Goal: Task Accomplishment & Management: Manage account settings

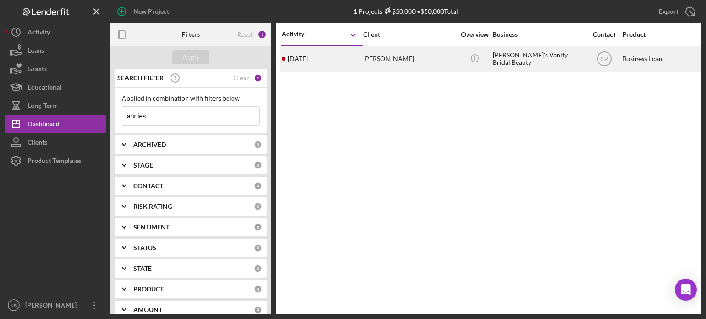
click at [414, 59] on div "[PERSON_NAME]" at bounding box center [409, 59] width 92 height 24
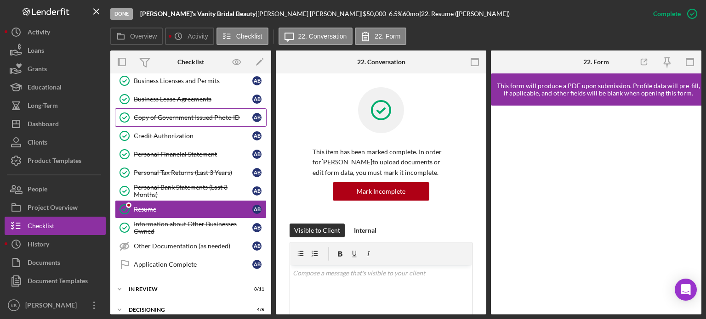
scroll to position [402, 0]
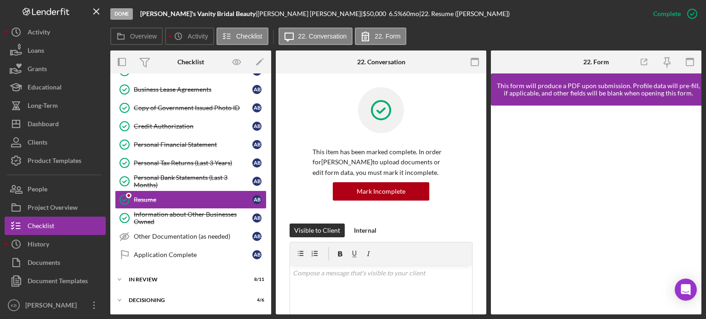
click at [270, 227] on div "Overview Internal Workflow Stage Done Icon/Dropdown Arrow Archive (can unarchiv…" at bounding box center [405, 183] width 591 height 264
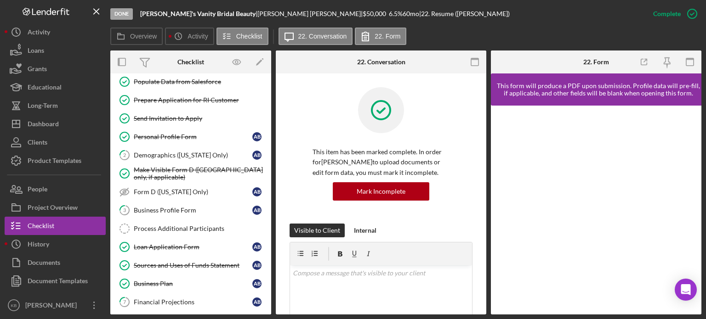
scroll to position [31, 0]
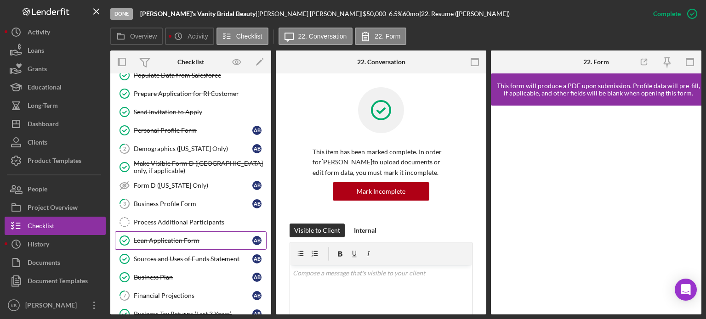
click at [176, 237] on div "Loan Application Form" at bounding box center [193, 240] width 119 height 7
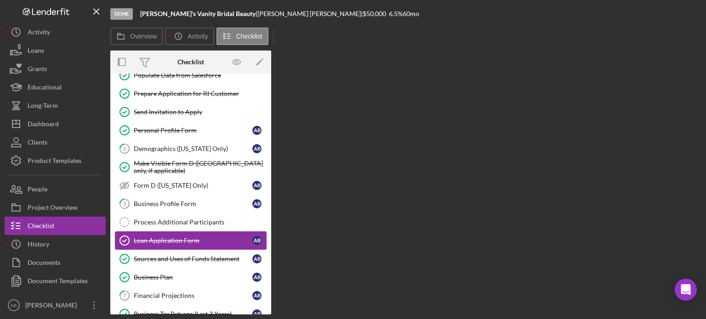
click at [176, 237] on div "Loan Application Form" at bounding box center [193, 240] width 119 height 7
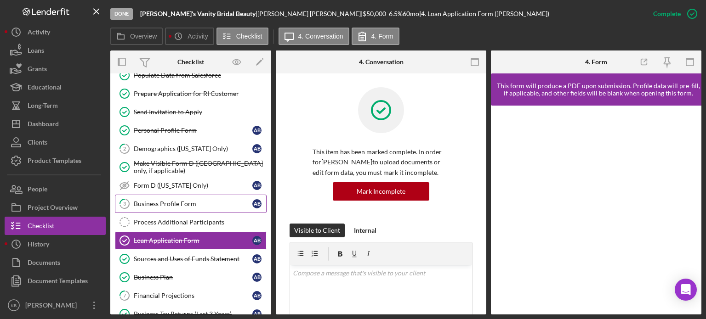
click at [164, 200] on div "Business Profile Form" at bounding box center [193, 203] width 119 height 7
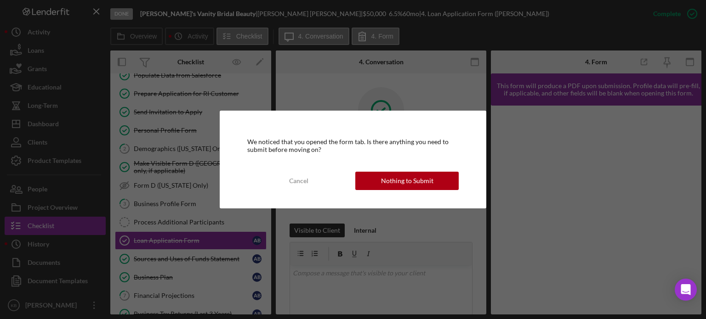
click at [164, 200] on body "Done Annie's Vanity Bridal Beauty | Annie Bongiorno | $50,000 6.5 % 60 mo | 4. …" at bounding box center [353, 159] width 706 height 319
click at [401, 183] on div "Nothing to Submit" at bounding box center [407, 181] width 52 height 18
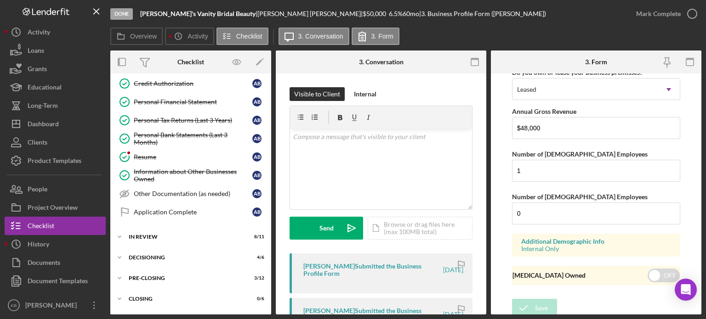
scroll to position [452, 0]
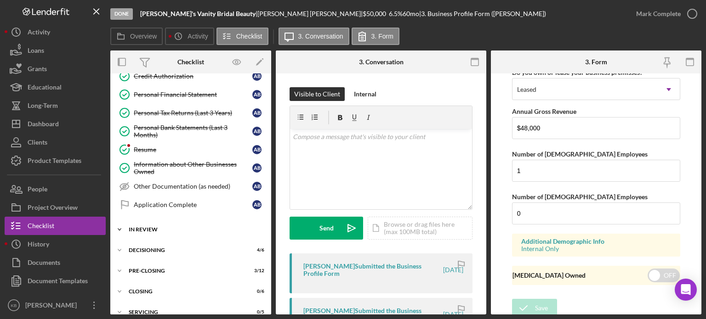
click at [118, 226] on icon "Icon/Expander" at bounding box center [119, 229] width 18 height 18
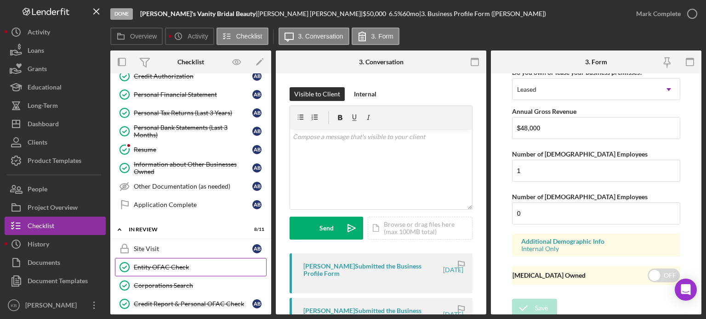
click at [166, 264] on div "Entity OFAC Check" at bounding box center [200, 267] width 132 height 7
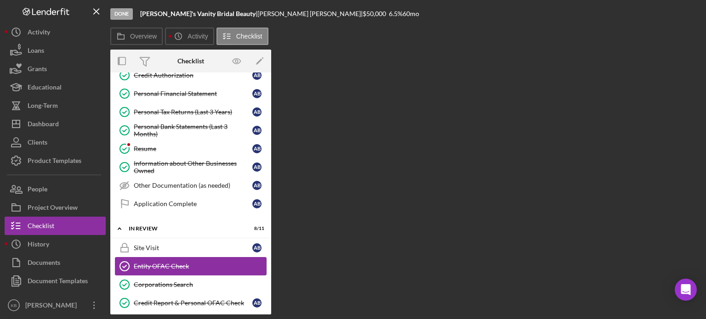
click at [166, 263] on div "Entity OFAC Check" at bounding box center [200, 266] width 132 height 7
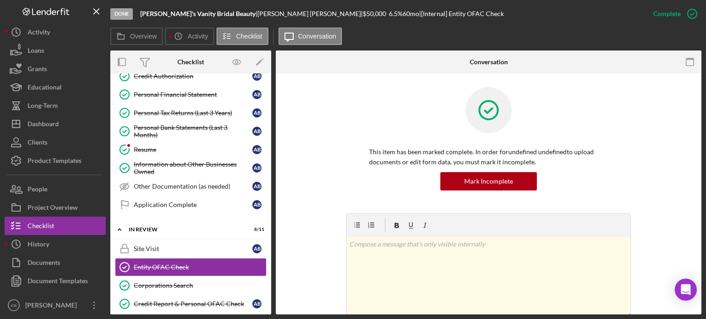
drag, startPoint x: 698, startPoint y: 98, endPoint x: 699, endPoint y: 128, distance: 29.9
click at [699, 128] on div "Entity OFAC Check Entity OFAC Check This item has been marked complete. In orde…" at bounding box center [488, 193] width 425 height 241
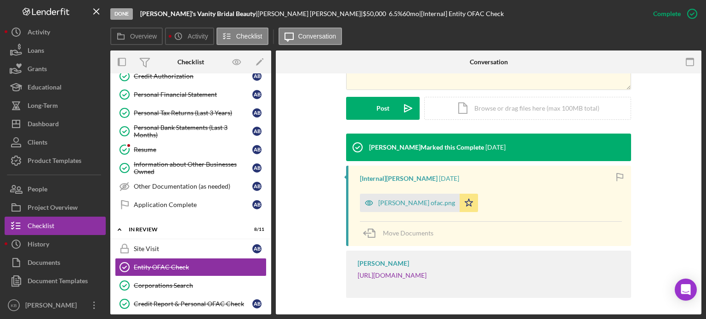
scroll to position [229, 0]
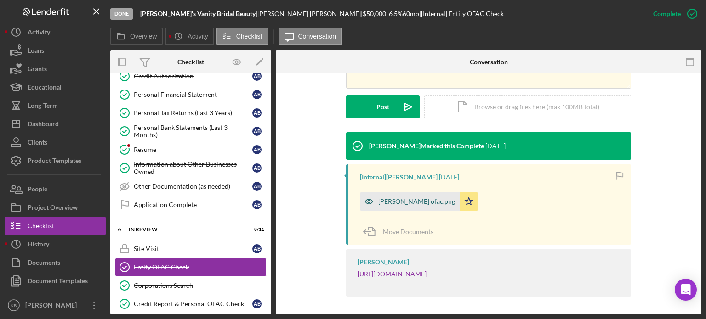
click at [392, 200] on div "[PERSON_NAME] ofac.png" at bounding box center [416, 201] width 77 height 7
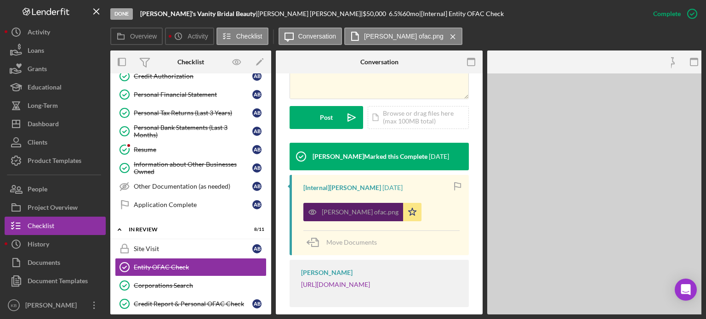
click at [392, 200] on div "annie b ofac.png Icon/Star" at bounding box center [364, 209] width 123 height 23
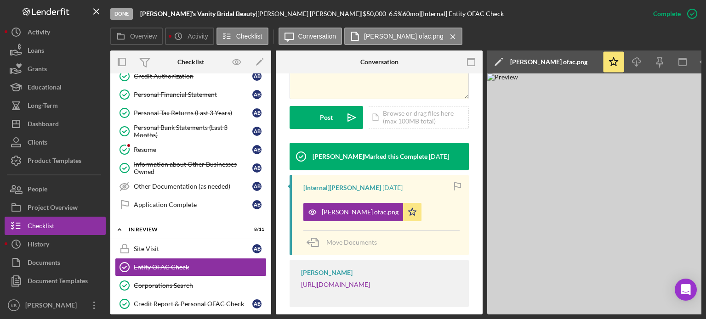
scroll to position [242, 0]
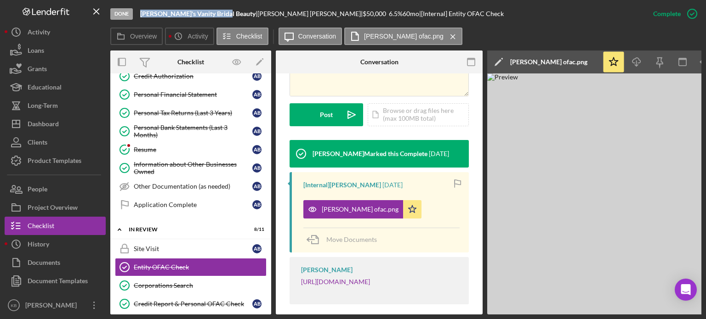
drag, startPoint x: 141, startPoint y: 11, endPoint x: 221, endPoint y: 13, distance: 80.0
click at [221, 13] on b "[PERSON_NAME]'s Vanity Bridal Beauty" at bounding box center [197, 14] width 115 height 8
copy b "[PERSON_NAME]'s Vanity Bridal Beauty"
click at [345, 278] on link "[URL][DOMAIN_NAME]" at bounding box center [335, 282] width 69 height 8
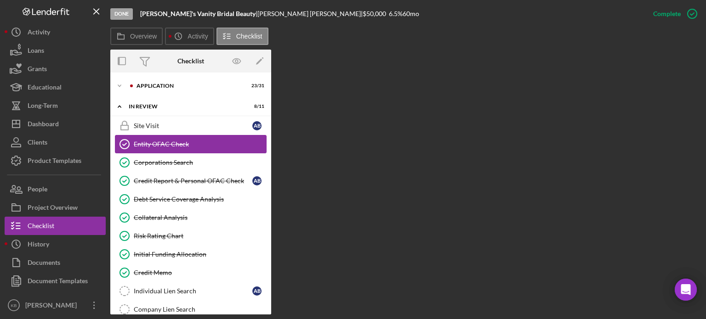
click at [195, 143] on div "Entity OFAC Check" at bounding box center [200, 144] width 132 height 7
click at [176, 163] on div "Corporations Search" at bounding box center [200, 162] width 132 height 7
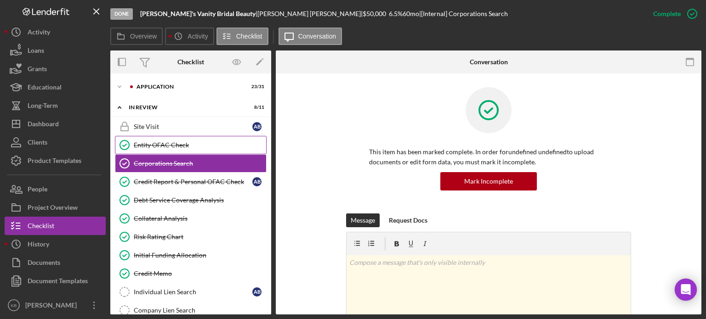
click at [163, 145] on div "Entity OFAC Check" at bounding box center [200, 144] width 132 height 7
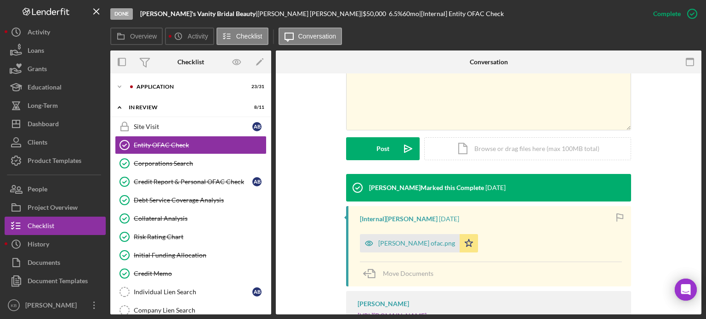
scroll to position [194, 0]
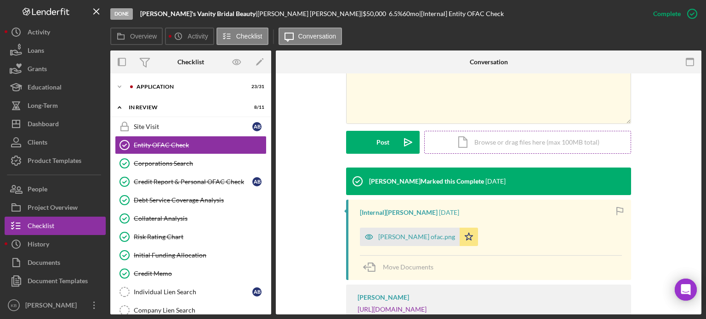
click at [516, 142] on div "Icon/Document Browse or drag files here (max 100MB total) Tap to choose files o…" at bounding box center [527, 142] width 207 height 23
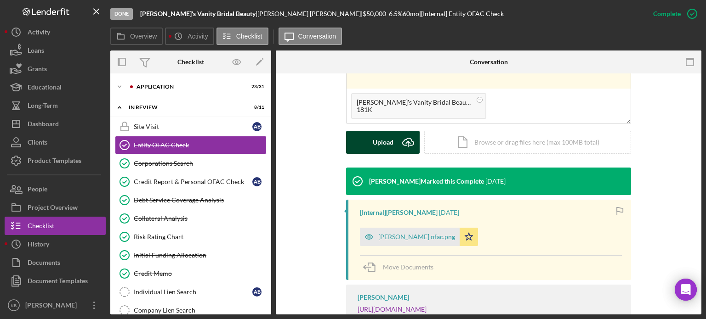
click at [389, 140] on div "Upload" at bounding box center [383, 142] width 21 height 23
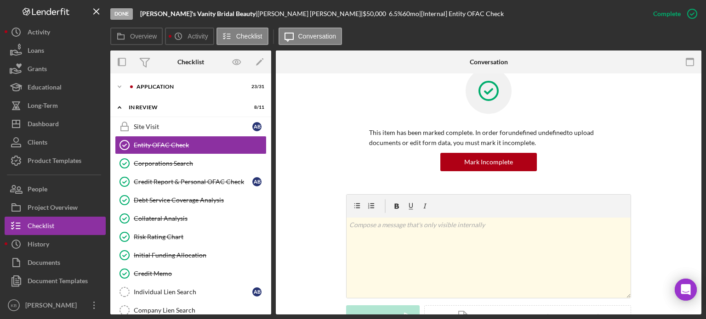
scroll to position [0, 0]
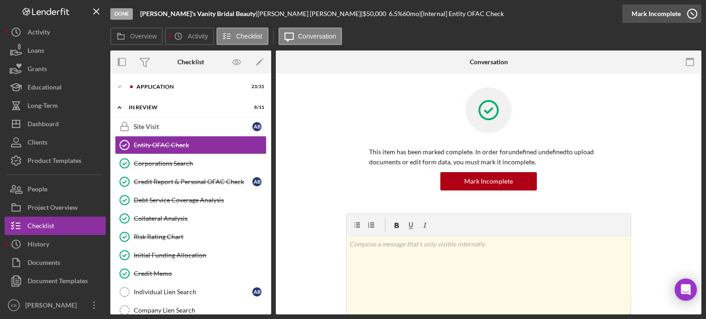
click at [674, 16] on div "Mark Incomplete" at bounding box center [655, 14] width 49 height 18
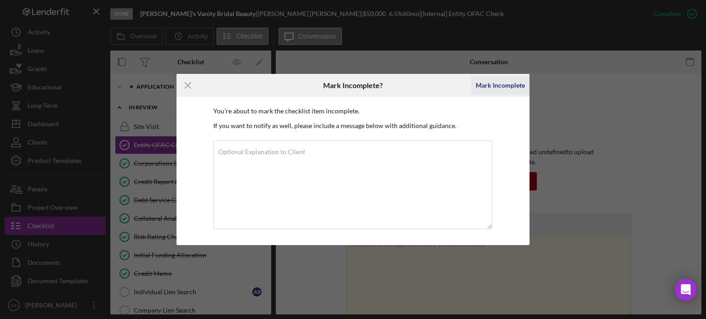
click at [499, 88] on div "Mark Incomplete" at bounding box center [499, 85] width 49 height 18
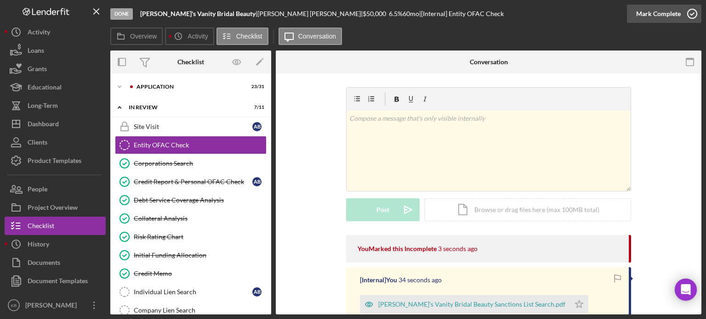
click at [665, 15] on div "Mark Complete" at bounding box center [658, 14] width 45 height 18
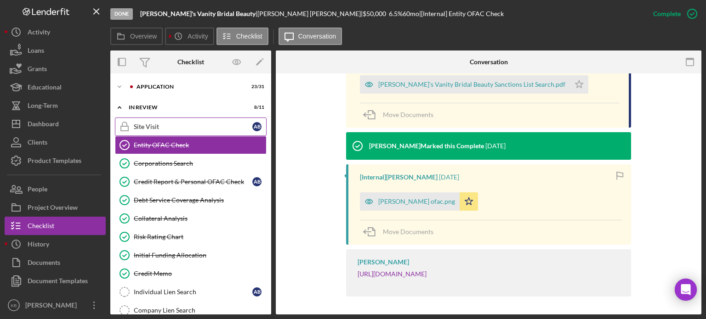
click at [140, 124] on div "Site Visit" at bounding box center [193, 126] width 119 height 7
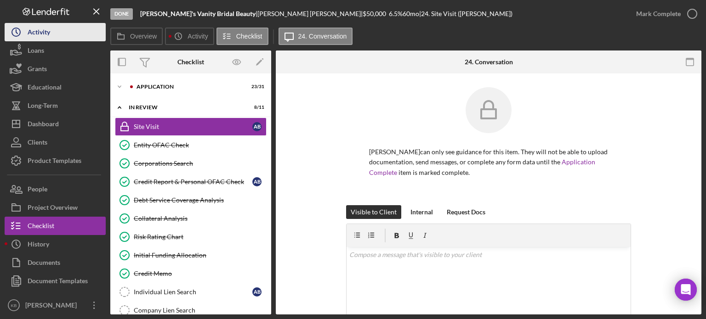
click at [40, 28] on div "Activity" at bounding box center [39, 33] width 23 height 21
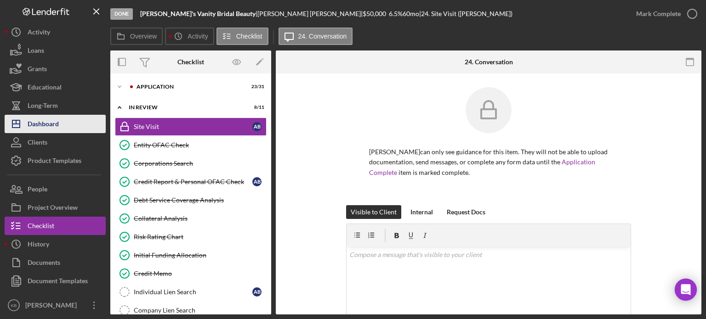
click at [40, 123] on div "Dashboard" at bounding box center [43, 125] width 31 height 21
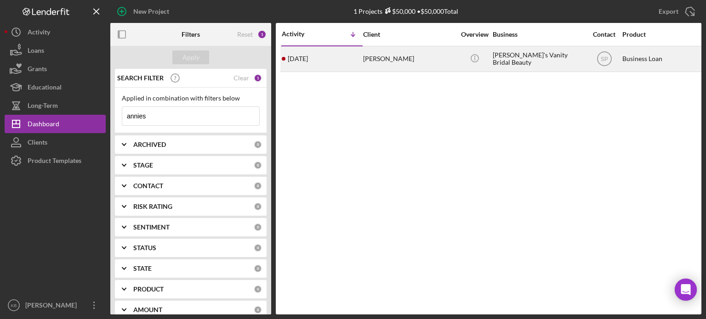
click at [375, 56] on div "[PERSON_NAME]" at bounding box center [409, 59] width 92 height 24
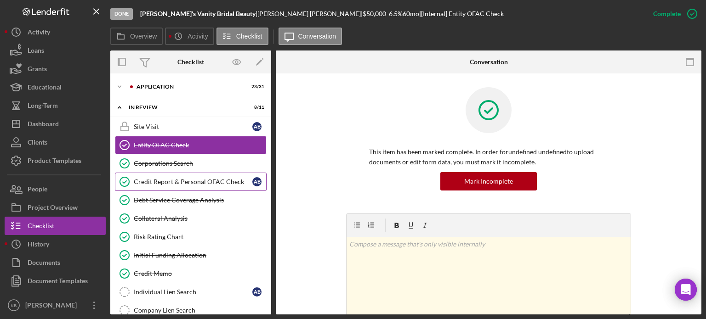
click at [191, 180] on div "Credit Report & Personal OFAC Check" at bounding box center [193, 181] width 119 height 7
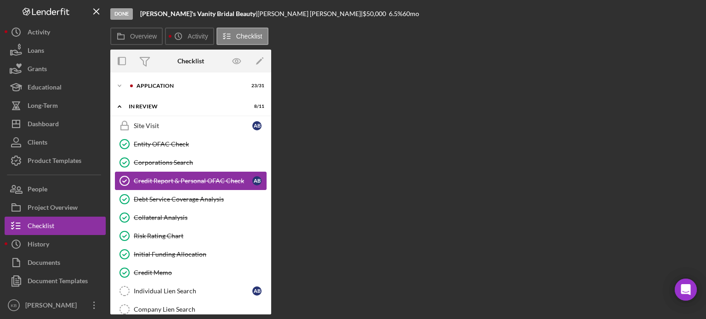
click at [191, 180] on div "Credit Report & Personal OFAC Check" at bounding box center [193, 180] width 119 height 7
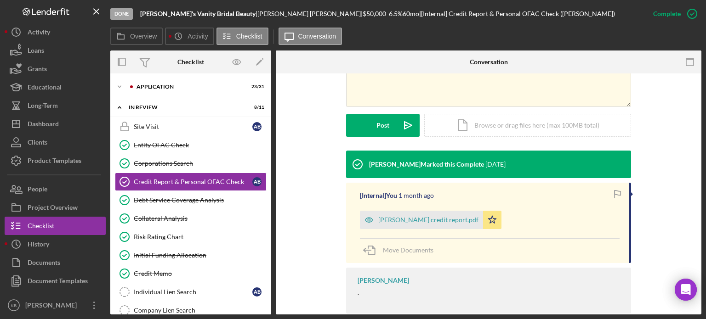
scroll to position [213, 0]
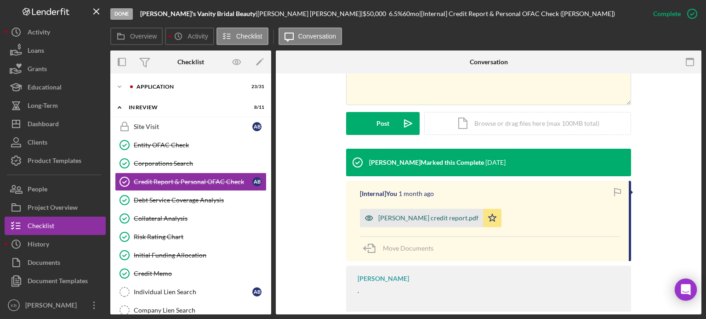
click at [444, 216] on div "[PERSON_NAME] credit report.pdf" at bounding box center [428, 218] width 100 height 7
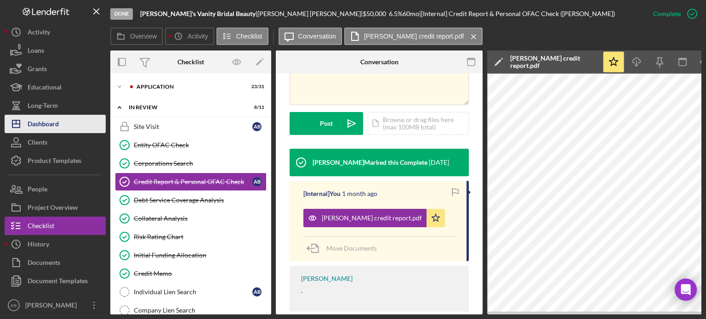
click at [39, 124] on div "Dashboard" at bounding box center [43, 125] width 31 height 21
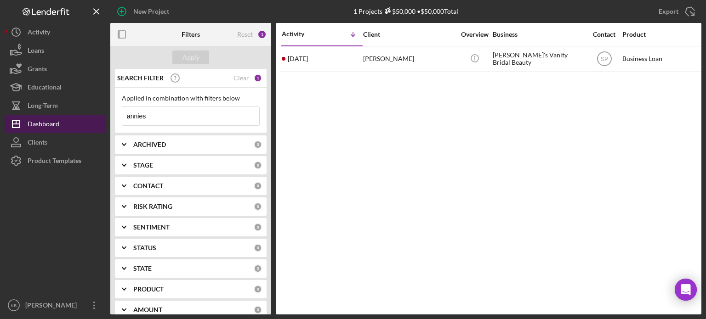
drag, startPoint x: 155, startPoint y: 115, endPoint x: 103, endPoint y: 115, distance: 51.9
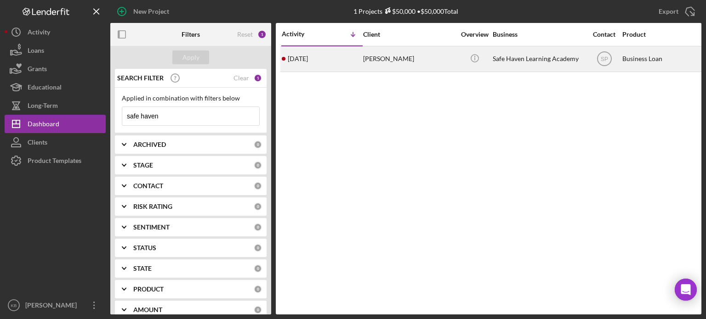
type input "safe haven"
click at [367, 62] on div "[PERSON_NAME]" at bounding box center [409, 59] width 92 height 24
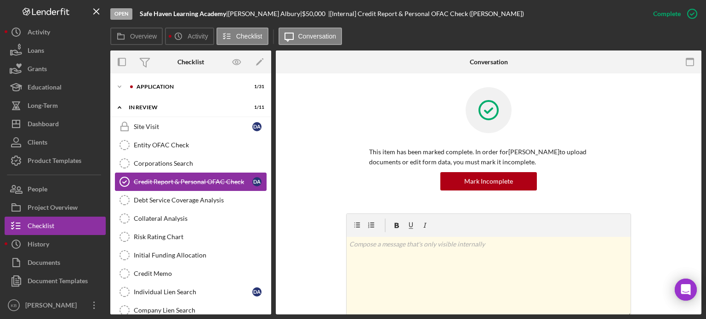
drag, startPoint x: 268, startPoint y: 149, endPoint x: 263, endPoint y: 172, distance: 23.4
click at [263, 172] on div "Site Visit Site Visit D A Entity OFAC Check Entity OFAC Check Corporations Sear…" at bounding box center [190, 221] width 161 height 207
click at [119, 84] on icon "Icon/Expander" at bounding box center [119, 87] width 18 height 18
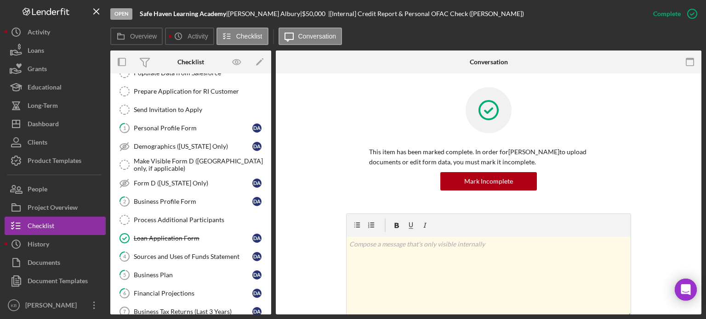
scroll to position [34, 0]
click at [164, 234] on div "Loan Application Form" at bounding box center [193, 237] width 119 height 7
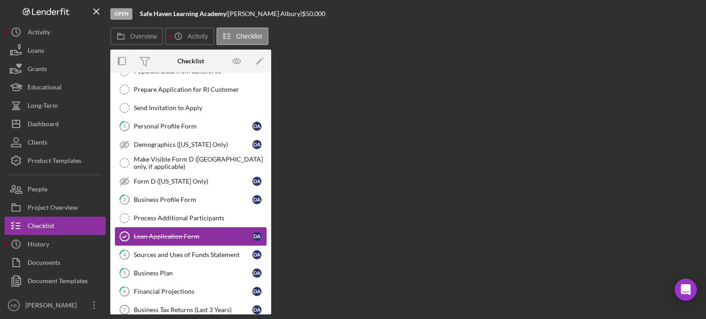
click at [164, 233] on div "Loan Application Form" at bounding box center [193, 236] width 119 height 7
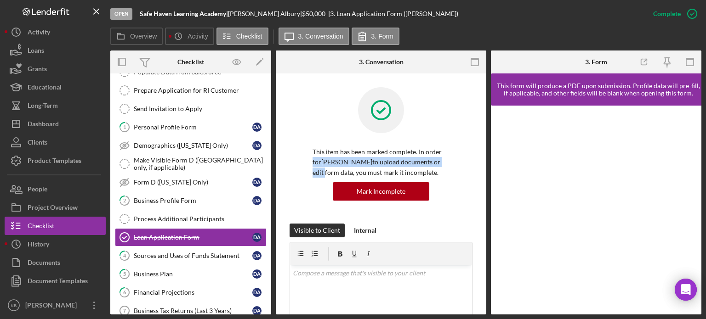
drag, startPoint x: 483, startPoint y: 155, endPoint x: 485, endPoint y: 164, distance: 8.5
click at [485, 164] on div "Loan Application Form Loan Application Form This item has been marked complete.…" at bounding box center [381, 193] width 210 height 241
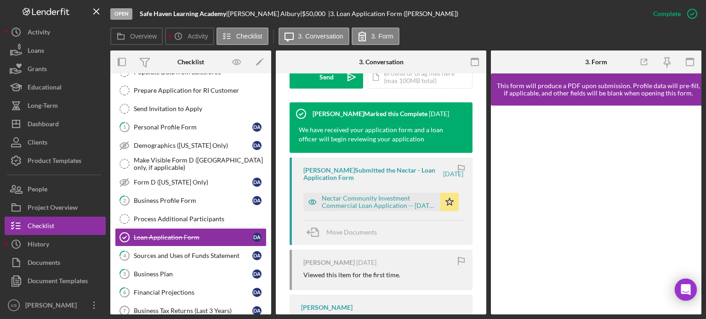
scroll to position [328, 0]
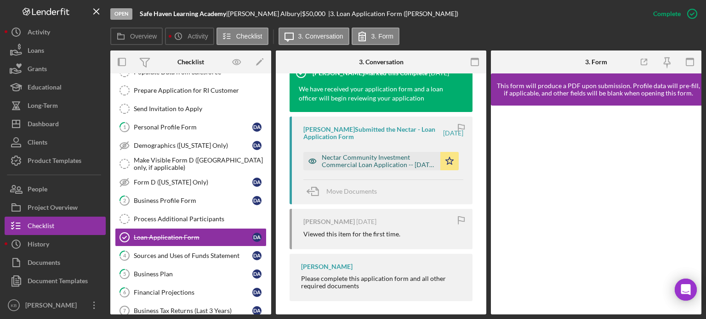
click at [360, 158] on div "Nectar Community Investment Commercial Loan Application -- [DATE] 12_48am.pdf" at bounding box center [379, 161] width 114 height 15
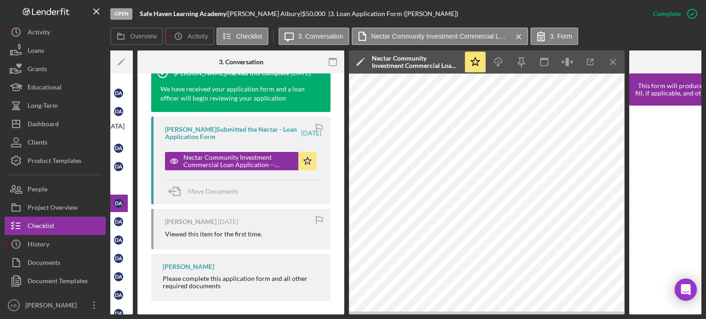
scroll to position [69, 0]
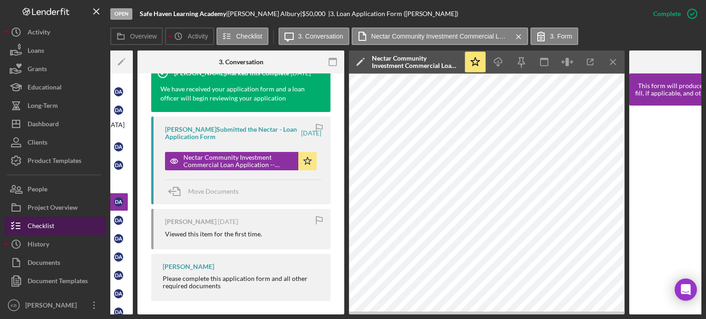
click at [46, 227] on div "Checklist" at bounding box center [41, 227] width 27 height 21
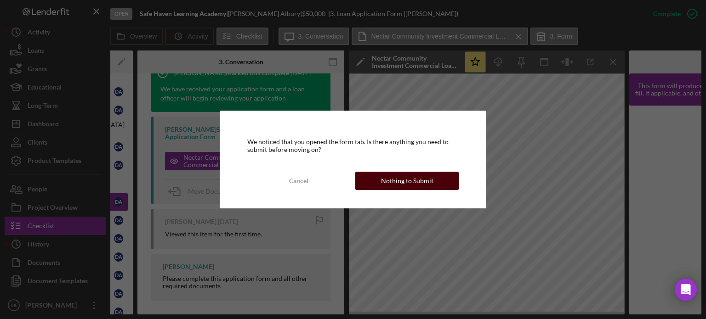
click at [391, 178] on div "Nothing to Submit" at bounding box center [407, 181] width 52 height 18
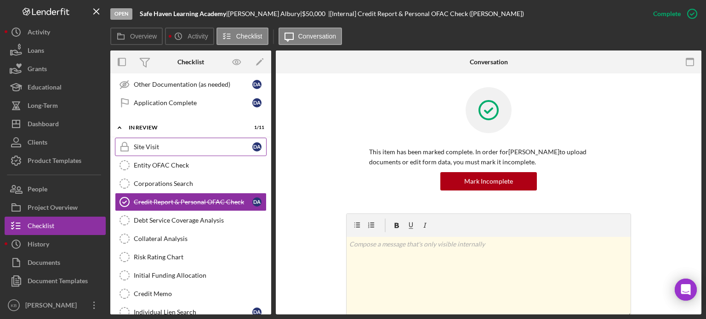
scroll to position [556, 0]
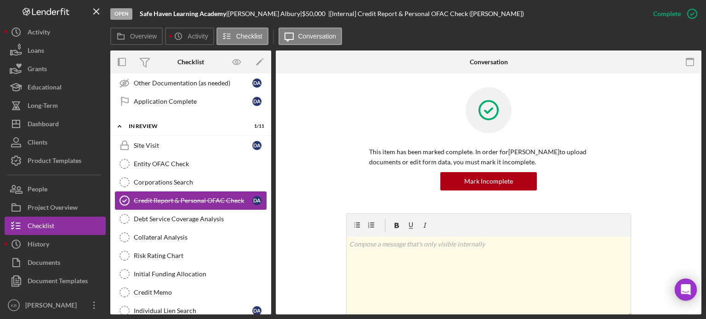
click at [177, 197] on div "Credit Report & Personal OFAC Check" at bounding box center [193, 200] width 119 height 7
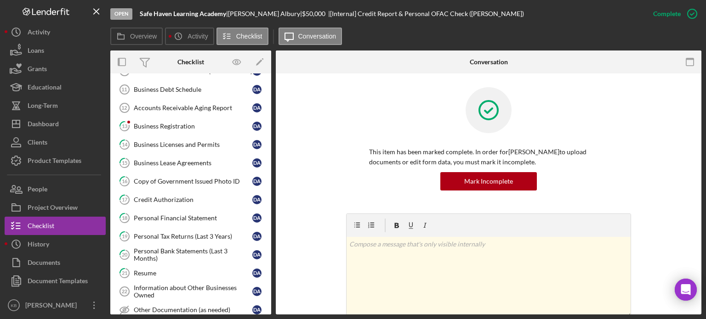
scroll to position [323, 0]
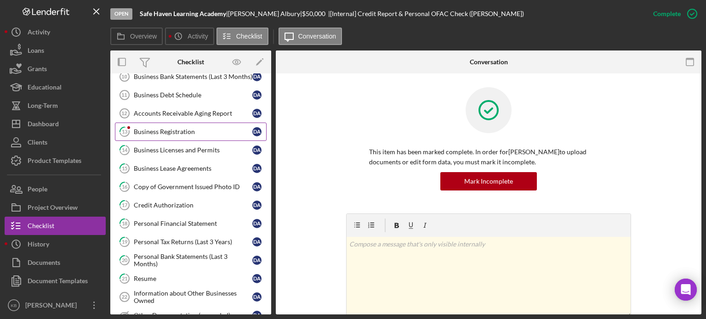
click at [172, 129] on div "Business Registration" at bounding box center [193, 131] width 119 height 7
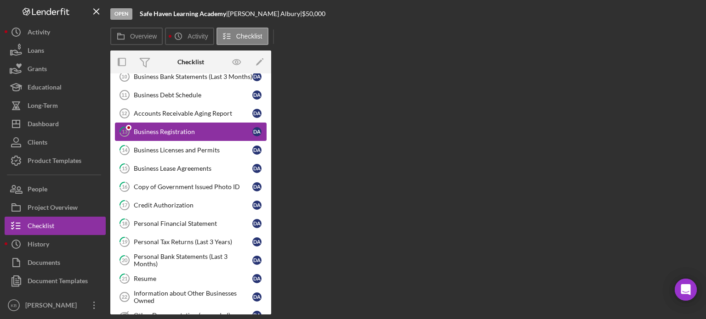
click at [172, 129] on div "Business Registration" at bounding box center [193, 131] width 119 height 7
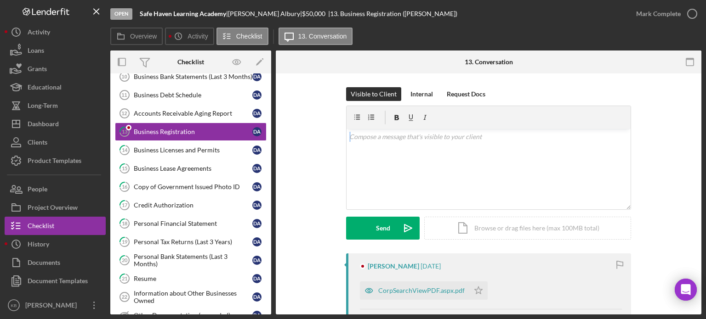
drag, startPoint x: 697, startPoint y: 113, endPoint x: 704, endPoint y: 148, distance: 36.5
click at [704, 148] on div "Open Safe Haven Learning Academy | [PERSON_NAME] | $50,000 $50,000 | 13. Busine…" at bounding box center [353, 159] width 706 height 319
click at [413, 295] on div "CorpSearchViewPDF.aspx.pdf" at bounding box center [414, 291] width 109 height 18
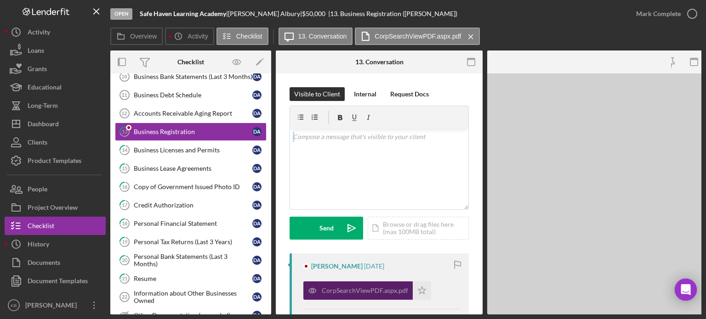
click at [413, 295] on button "CorpSearchViewPDF.aspx.pdf Icon/Star" at bounding box center [367, 291] width 128 height 18
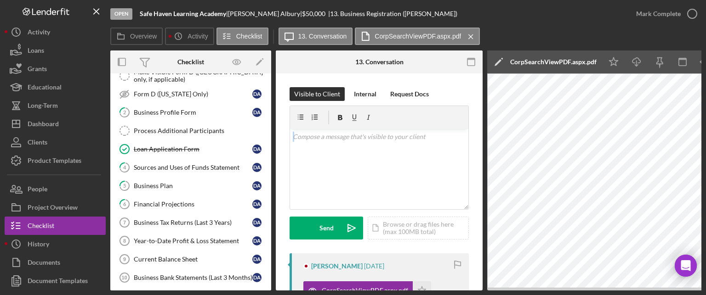
scroll to position [120, 0]
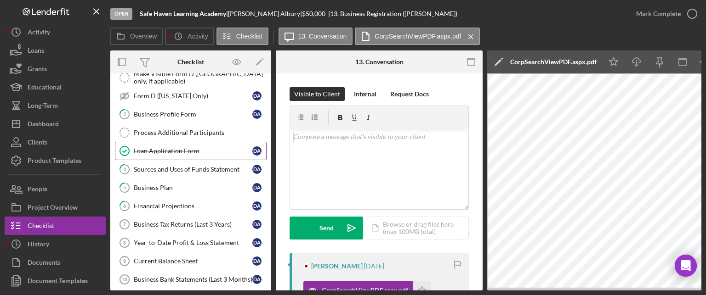
click at [173, 147] on div "Loan Application Form" at bounding box center [193, 150] width 119 height 7
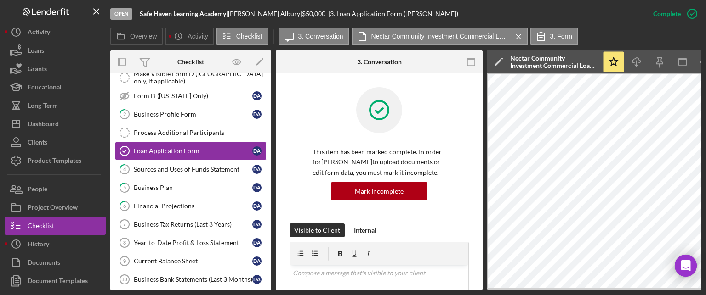
drag, startPoint x: 704, startPoint y: 69, endPoint x: 704, endPoint y: 97, distance: 28.0
click at [704, 97] on div "Open Safe Haven Learning Academy | [PERSON_NAME] | $50,000 $50,000 | 3. Loan Ap…" at bounding box center [353, 147] width 706 height 295
click at [460, 143] on div "This item has been marked complete. In order for [PERSON_NAME] to upload docume…" at bounding box center [378, 155] width 179 height 136
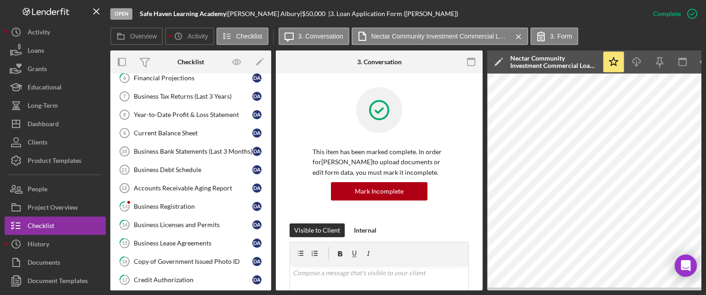
scroll to position [261, 0]
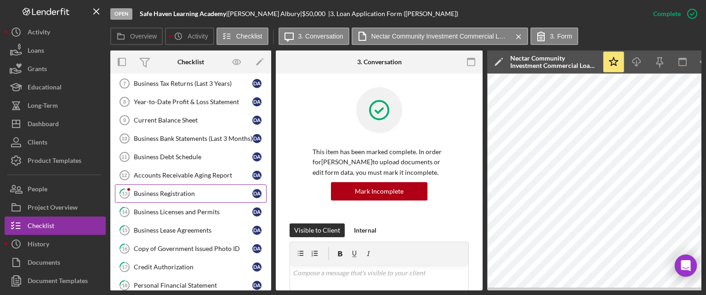
click at [174, 192] on div "Business Registration" at bounding box center [193, 193] width 119 height 7
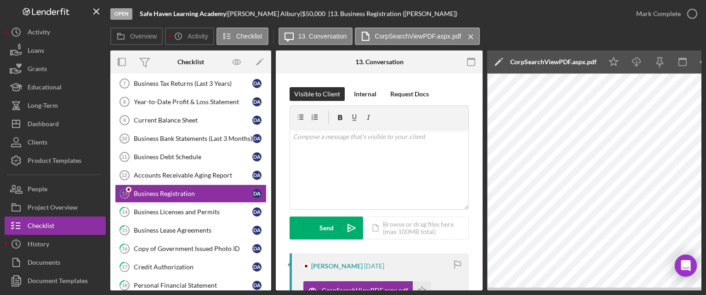
drag, startPoint x: 605, startPoint y: 291, endPoint x: 638, endPoint y: 291, distance: 32.6
click at [638, 291] on div "Open Safe Haven Learning Academy | [PERSON_NAME] | $50,000 $50,000 | 13. Busine…" at bounding box center [353, 147] width 706 height 295
drag, startPoint x: 638, startPoint y: 291, endPoint x: 643, endPoint y: 289, distance: 5.7
click at [643, 289] on div "Open Safe Haven Learning Academy | [PERSON_NAME] | $50,000 $50,000 | 13. Busine…" at bounding box center [353, 147] width 706 height 295
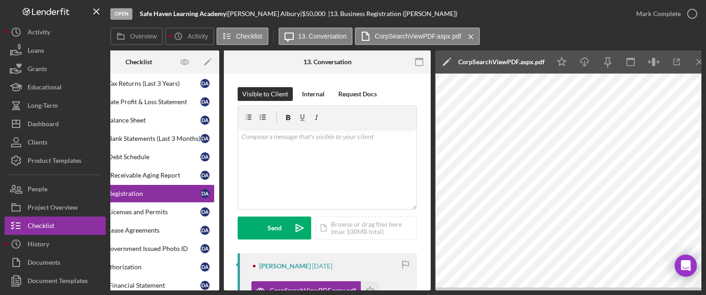
scroll to position [0, 54]
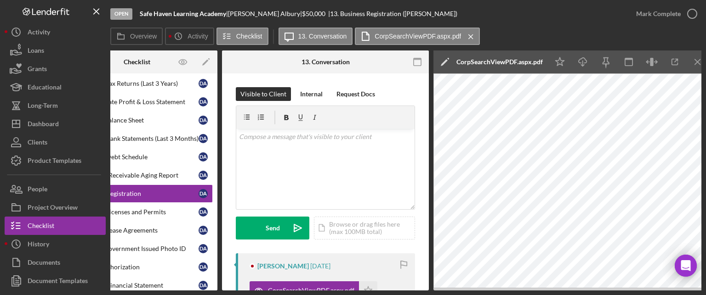
drag, startPoint x: 704, startPoint y: 121, endPoint x: 706, endPoint y: 143, distance: 22.1
click at [705, 143] on html "Open Safe Haven Learning Academy | [PERSON_NAME] | $50,000 $50,000 | 13. Busine…" at bounding box center [353, 147] width 706 height 295
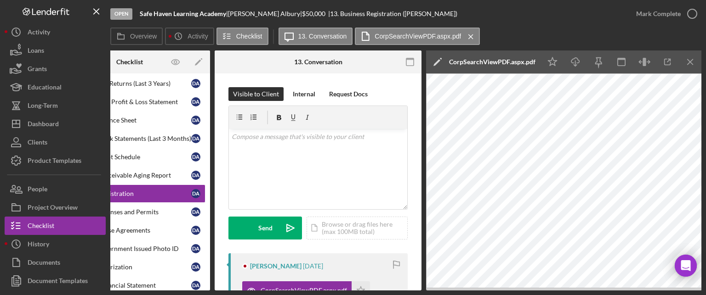
scroll to position [0, 0]
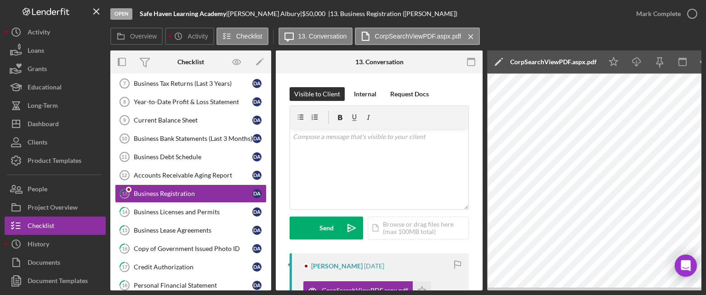
drag, startPoint x: 272, startPoint y: 174, endPoint x: 268, endPoint y: 160, distance: 13.9
click at [268, 160] on div "Overview Internal Workflow Stage Open Icon/Dropdown Arrow Archive (can unarchiv…" at bounding box center [405, 171] width 591 height 240
drag, startPoint x: 268, startPoint y: 160, endPoint x: 269, endPoint y: 148, distance: 12.4
click at [269, 148] on div "Icon/Expander Application 1 / 31 Populate Data from Salesforce Populate Data fr…" at bounding box center [190, 181] width 161 height 217
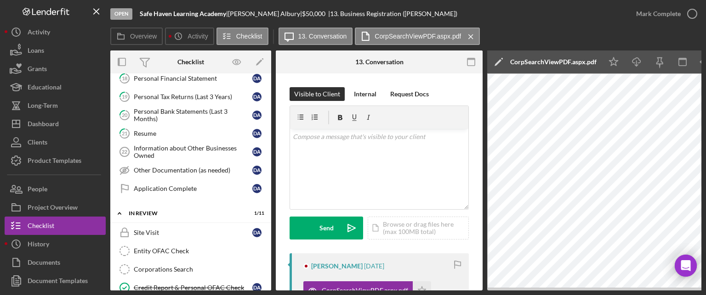
scroll to position [473, 0]
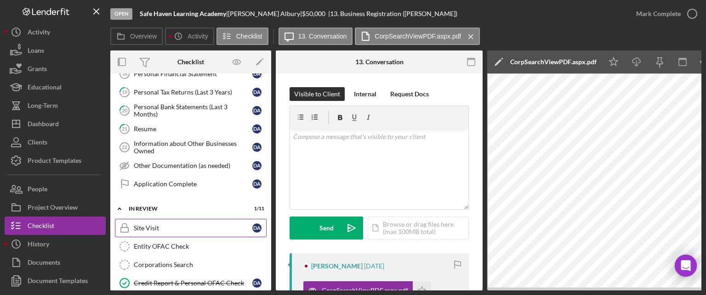
click at [147, 225] on div "Site Visit" at bounding box center [193, 228] width 119 height 7
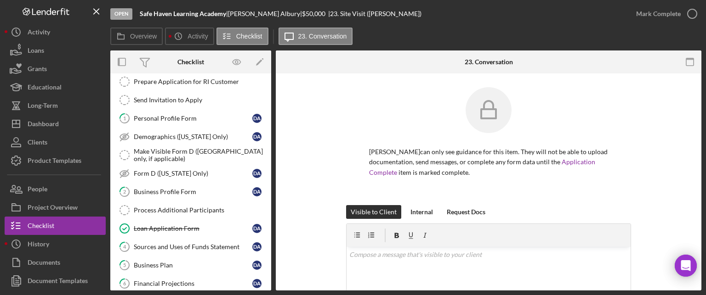
scroll to position [52, 0]
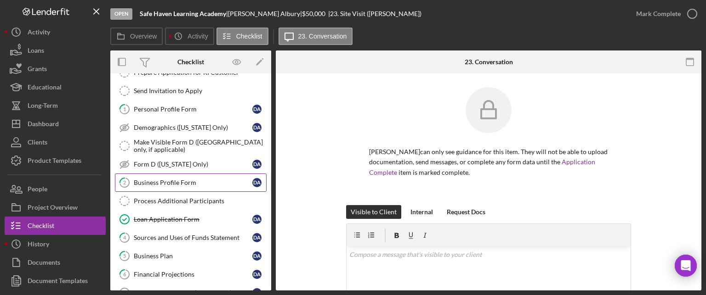
click at [147, 183] on div "Business Profile Form" at bounding box center [193, 182] width 119 height 7
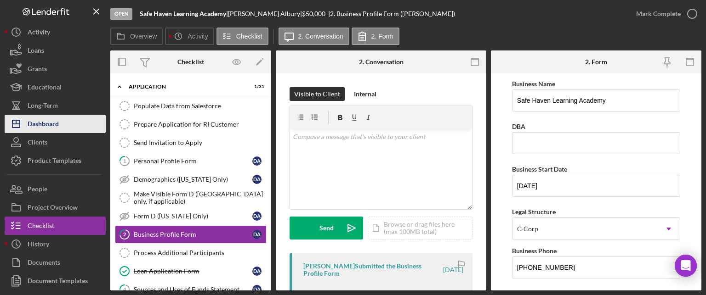
click at [47, 119] on div "Dashboard" at bounding box center [43, 125] width 31 height 21
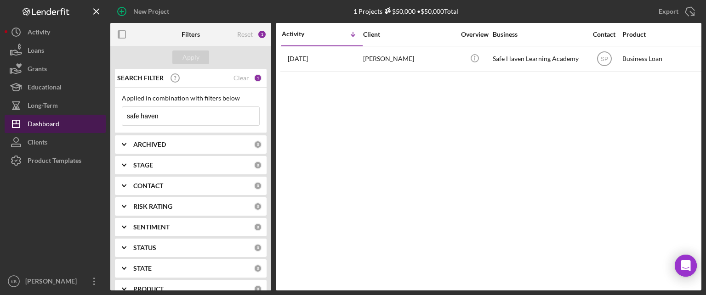
drag, startPoint x: 162, startPoint y: 114, endPoint x: 88, endPoint y: 126, distance: 74.9
click at [88, 126] on div "New Project 1 Projects $50,000 • $50,000 Total safe haven Export Icon/Export Fi…" at bounding box center [353, 145] width 696 height 291
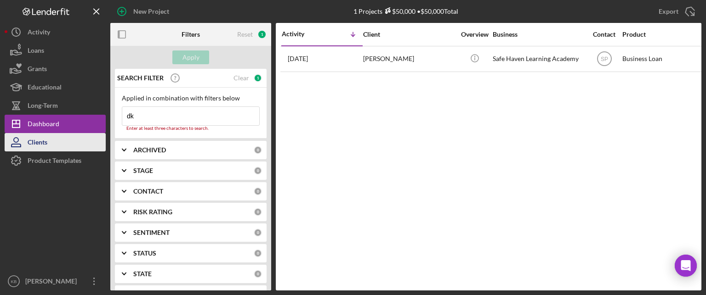
type input "d"
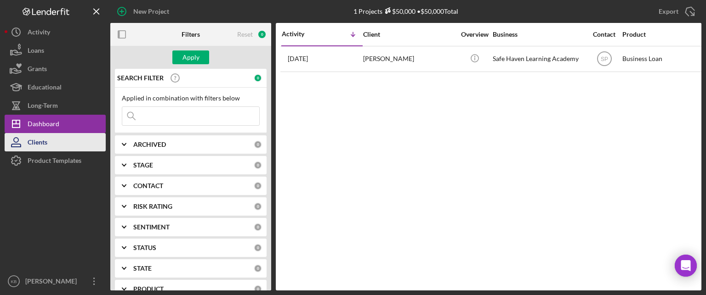
type input "b"
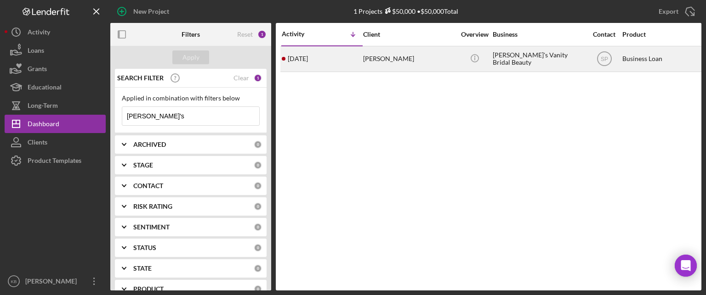
type input "[PERSON_NAME]'s"
click at [368, 58] on div "[PERSON_NAME]" at bounding box center [409, 59] width 92 height 24
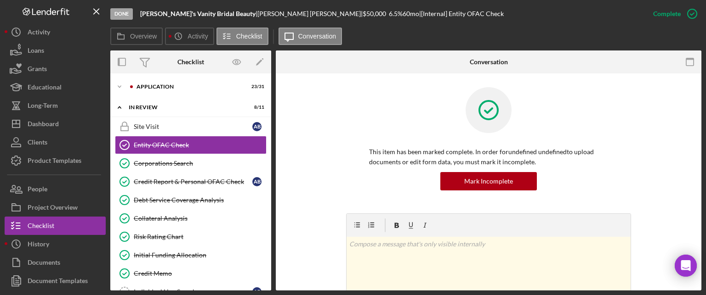
drag, startPoint x: 272, startPoint y: 126, endPoint x: 269, endPoint y: 150, distance: 24.0
click at [269, 150] on div "Overview Internal Workflow Stage Done Icon/Dropdown Arrow Archive (can unarchiv…" at bounding box center [405, 171] width 591 height 240
click at [154, 88] on div "Application" at bounding box center [197, 87] width 123 height 6
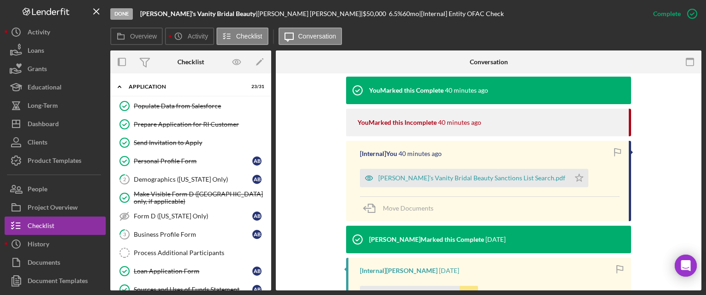
scroll to position [288, 0]
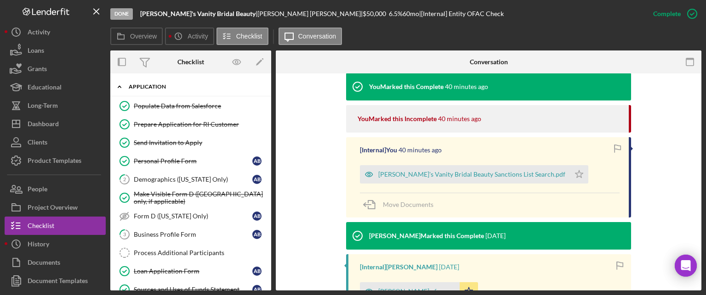
click at [152, 87] on div "Application" at bounding box center [194, 87] width 131 height 6
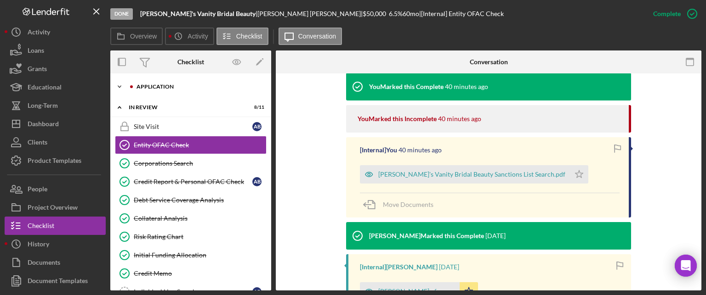
click at [152, 87] on div "Application" at bounding box center [197, 87] width 123 height 6
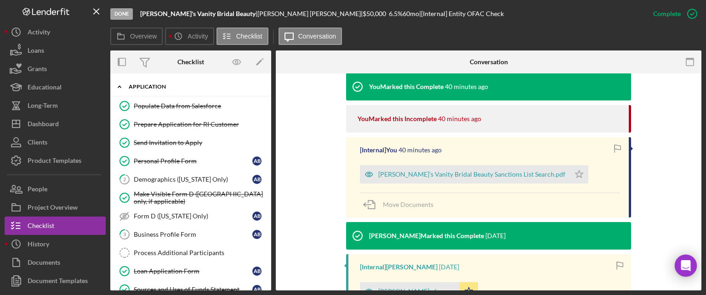
click at [152, 87] on div "Application" at bounding box center [194, 87] width 131 height 6
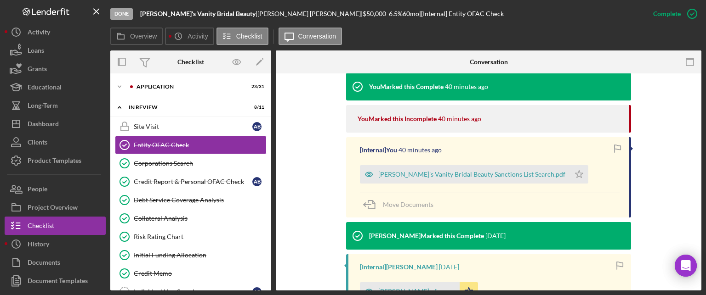
drag, startPoint x: 268, startPoint y: 122, endPoint x: 273, endPoint y: 90, distance: 32.1
click at [273, 90] on div "Overview Internal Workflow Stage Done Icon/Dropdown Arrow Archive (can unarchiv…" at bounding box center [405, 171] width 591 height 240
click at [164, 87] on div "Application" at bounding box center [197, 87] width 123 height 6
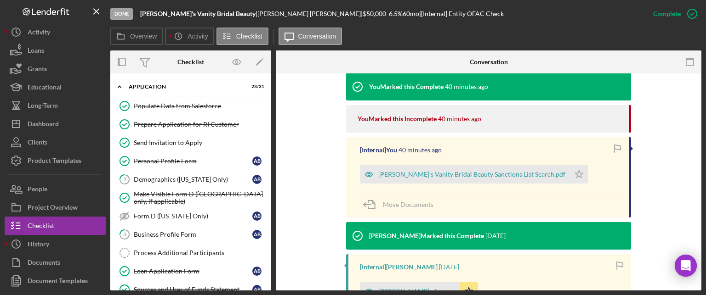
drag, startPoint x: 268, startPoint y: 102, endPoint x: 269, endPoint y: 86, distance: 16.1
click at [269, 86] on div "Icon/Expander Application 23 / 31 Populate Data from Salesforce Populate Data f…" at bounding box center [190, 181] width 161 height 217
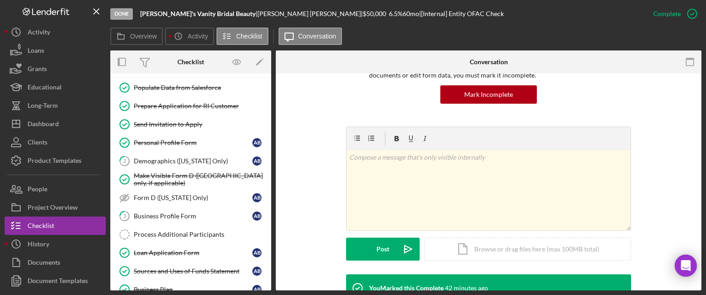
scroll to position [0, 0]
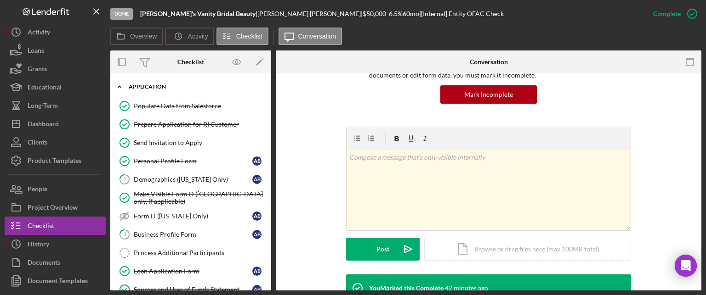
click at [119, 86] on icon "Icon/Expander" at bounding box center [119, 87] width 18 height 18
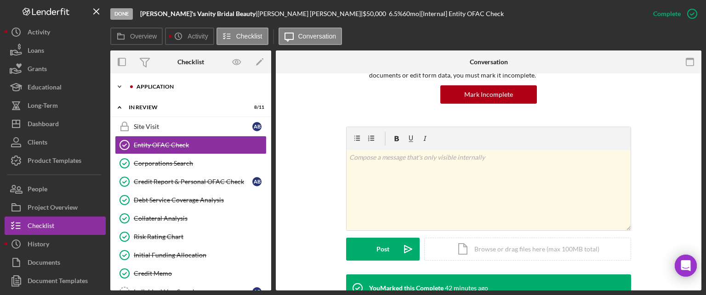
click at [119, 85] on icon "Icon/Expander" at bounding box center [119, 87] width 18 height 18
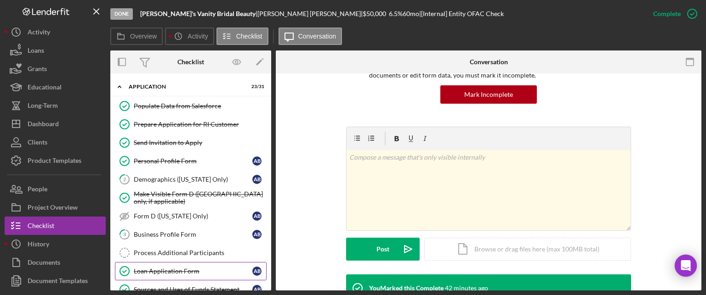
click at [168, 268] on div "Loan Application Form" at bounding box center [193, 271] width 119 height 7
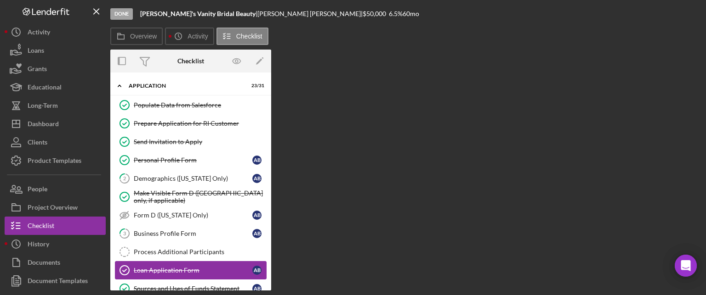
click at [168, 267] on div "Loan Application Form" at bounding box center [193, 270] width 119 height 7
